Goal: Information Seeking & Learning: Learn about a topic

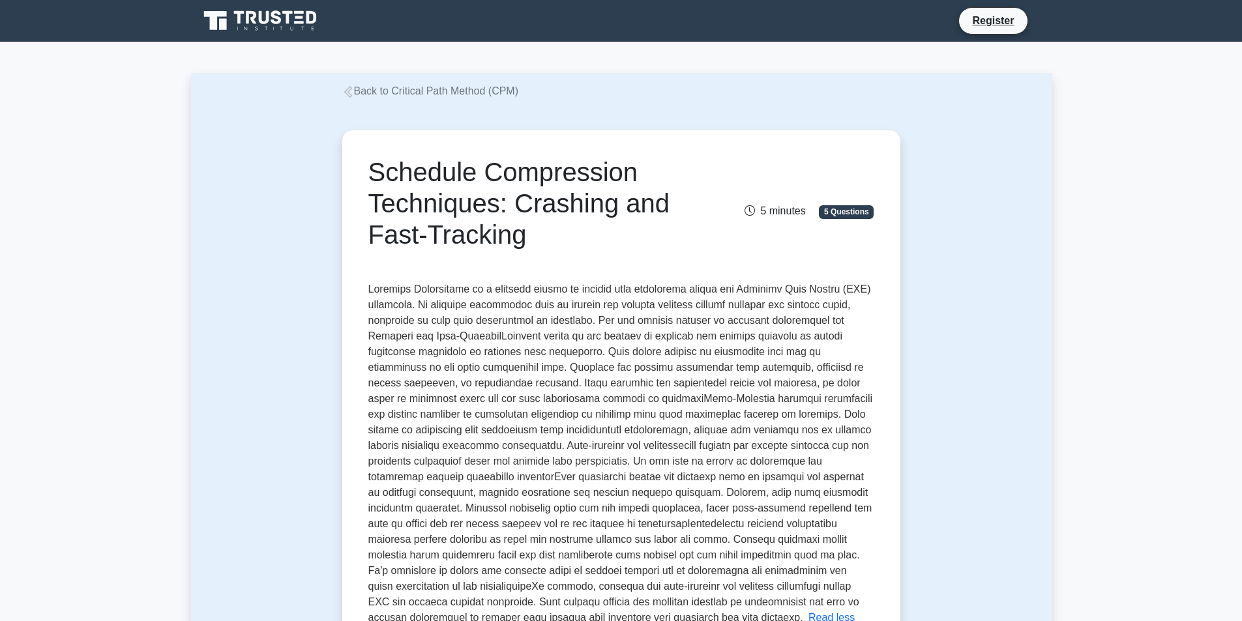
click at [351, 95] on icon at bounding box center [348, 92] width 12 height 12
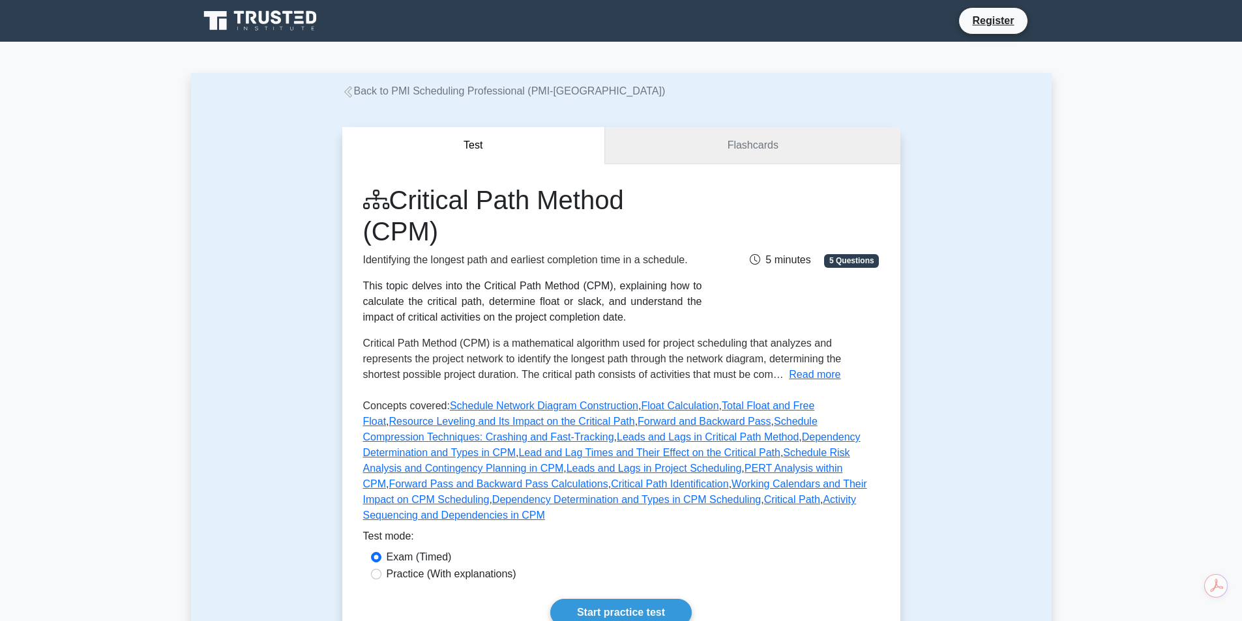
click at [755, 138] on link "Flashcards" at bounding box center [752, 145] width 295 height 37
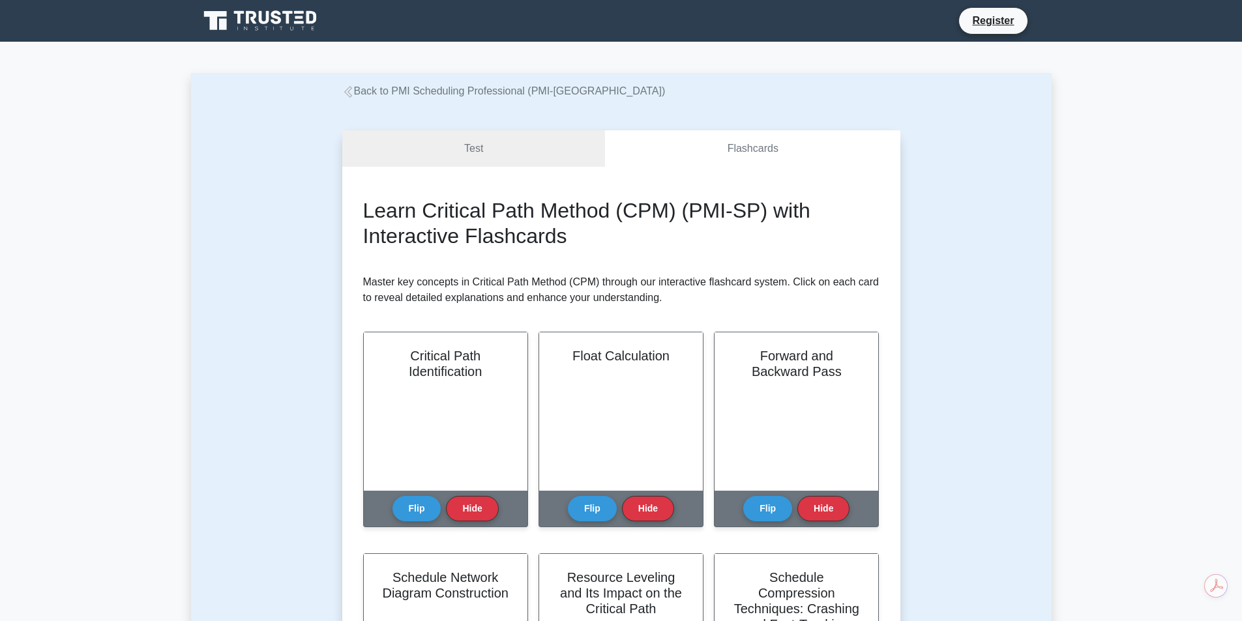
click at [272, 18] on icon at bounding box center [261, 20] width 125 height 25
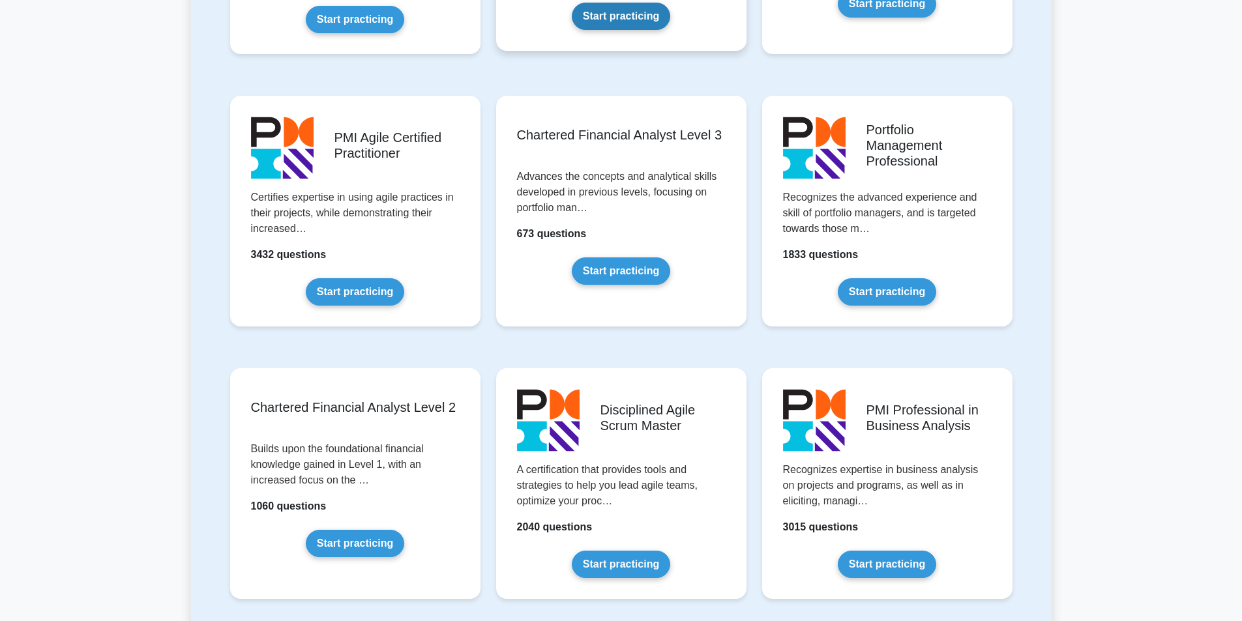
scroll to position [1304, 0]
